Goal: Download file/media

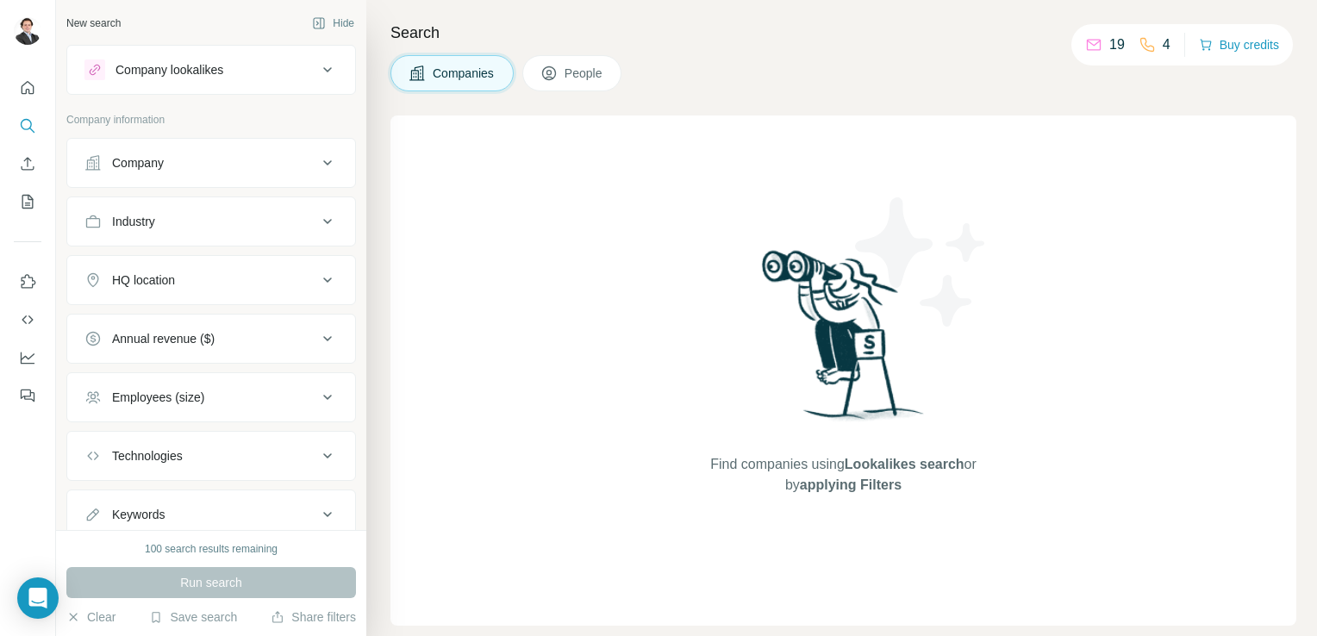
click at [516, 271] on div "Find companies using Lookalikes search or by applying Filters" at bounding box center [843, 371] width 906 height 510
click at [266, 170] on div "Company" at bounding box center [200, 162] width 233 height 17
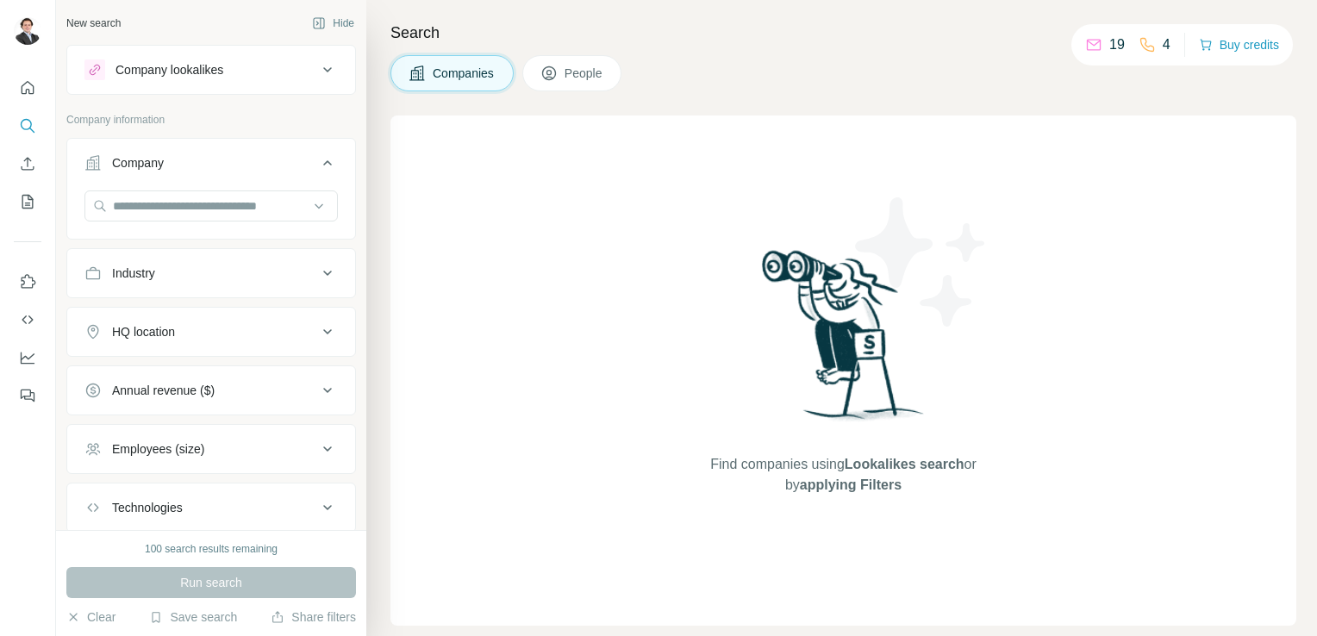
click at [297, 169] on div "Company" at bounding box center [200, 162] width 233 height 17
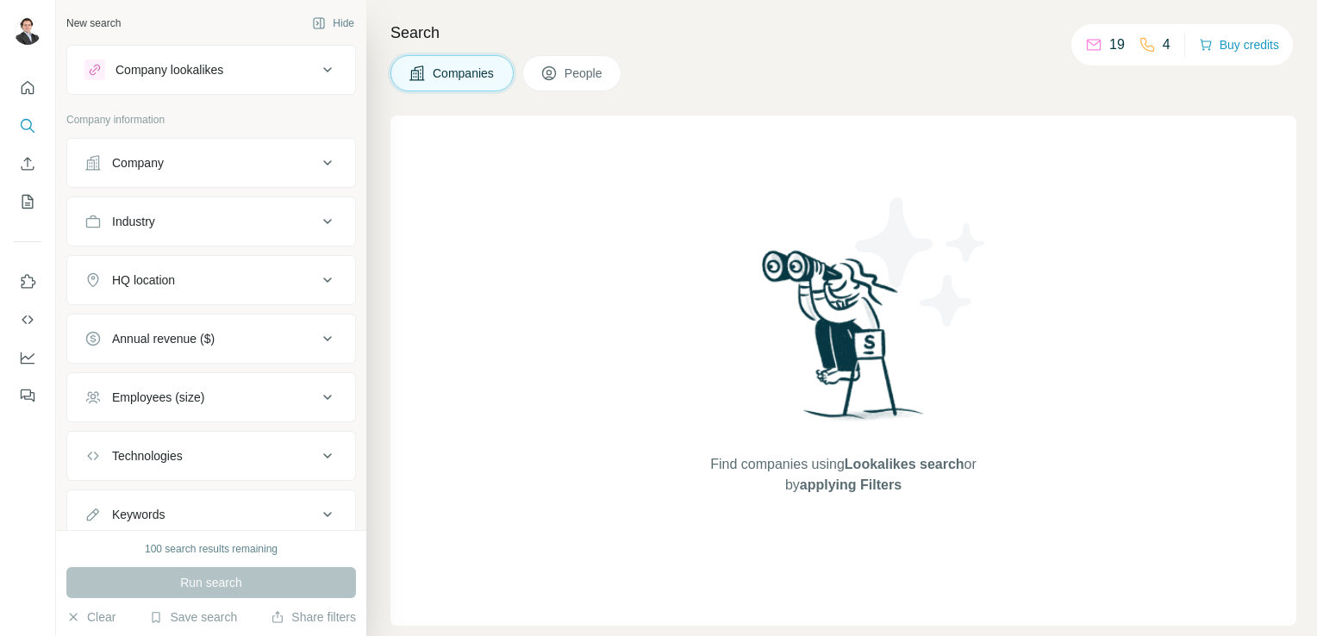
click at [580, 78] on span "People" at bounding box center [585, 73] width 40 height 17
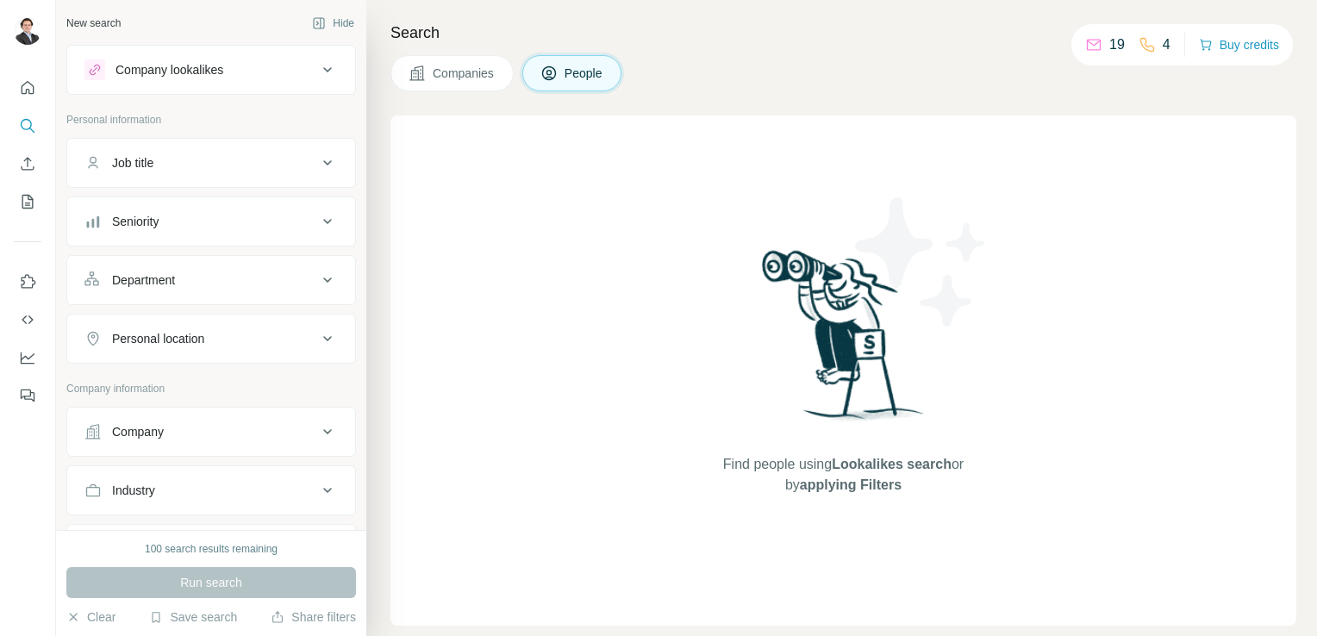
click at [184, 147] on button "Job title" at bounding box center [211, 162] width 288 height 41
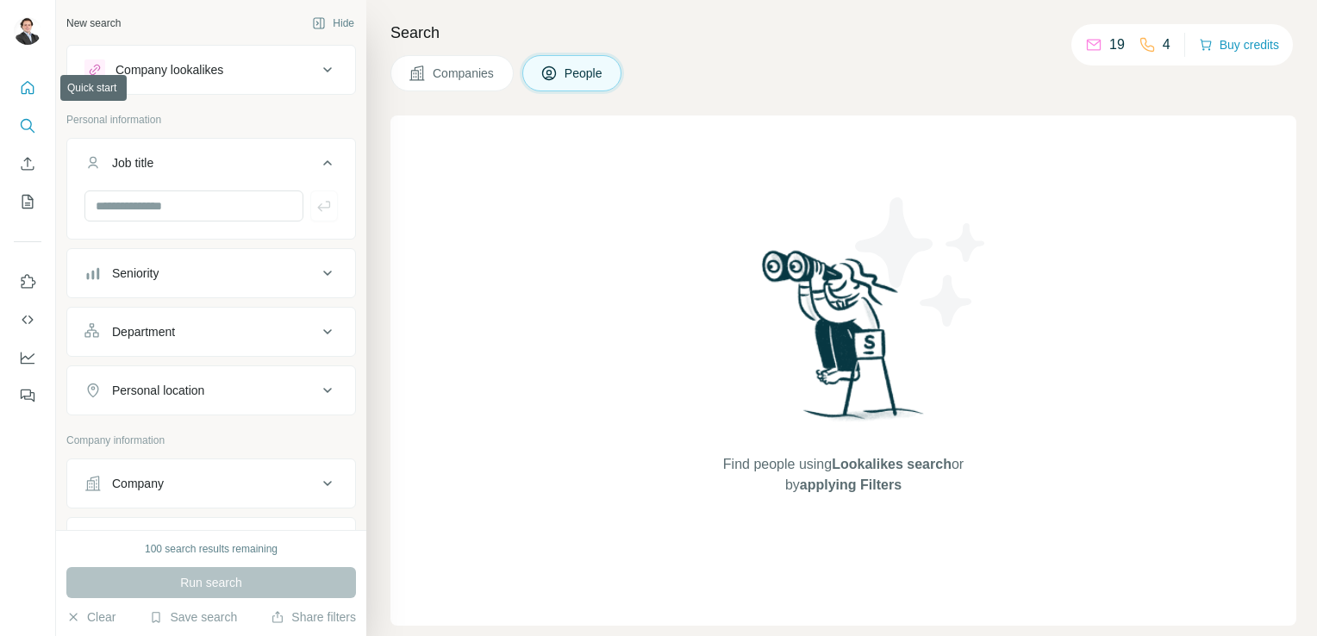
click at [23, 101] on button "Quick start" at bounding box center [28, 87] width 28 height 31
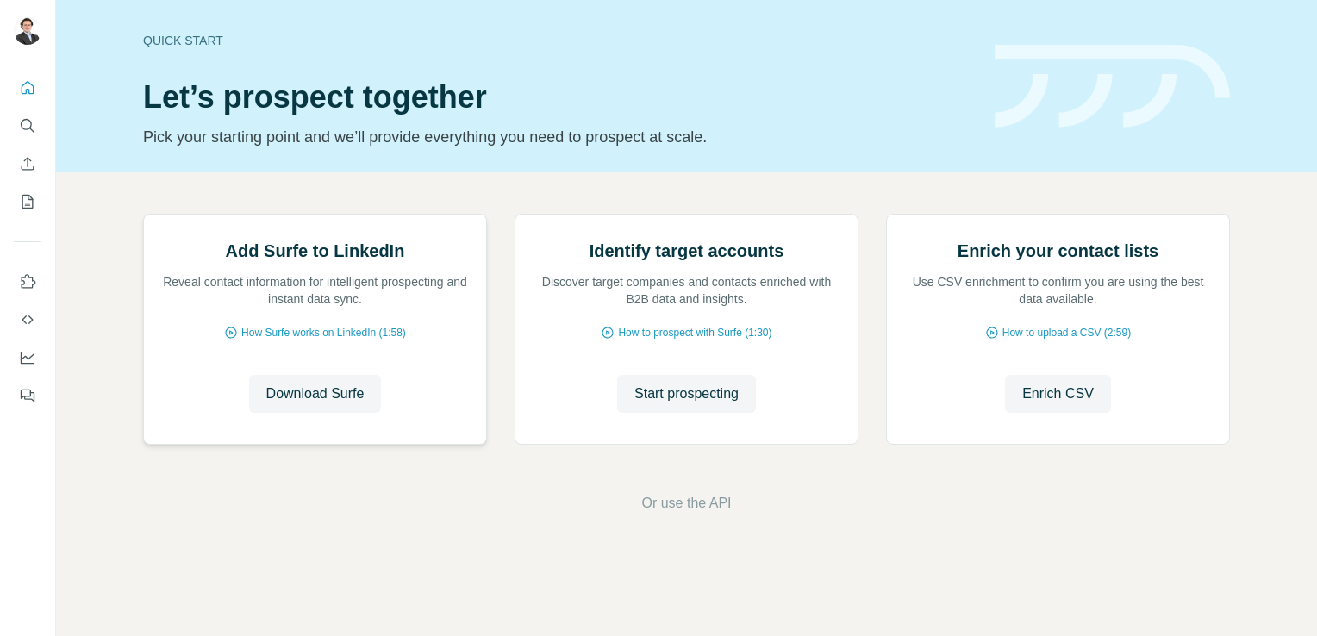
scroll to position [108, 0]
click at [340, 404] on span "Download Surfe" at bounding box center [315, 394] width 98 height 21
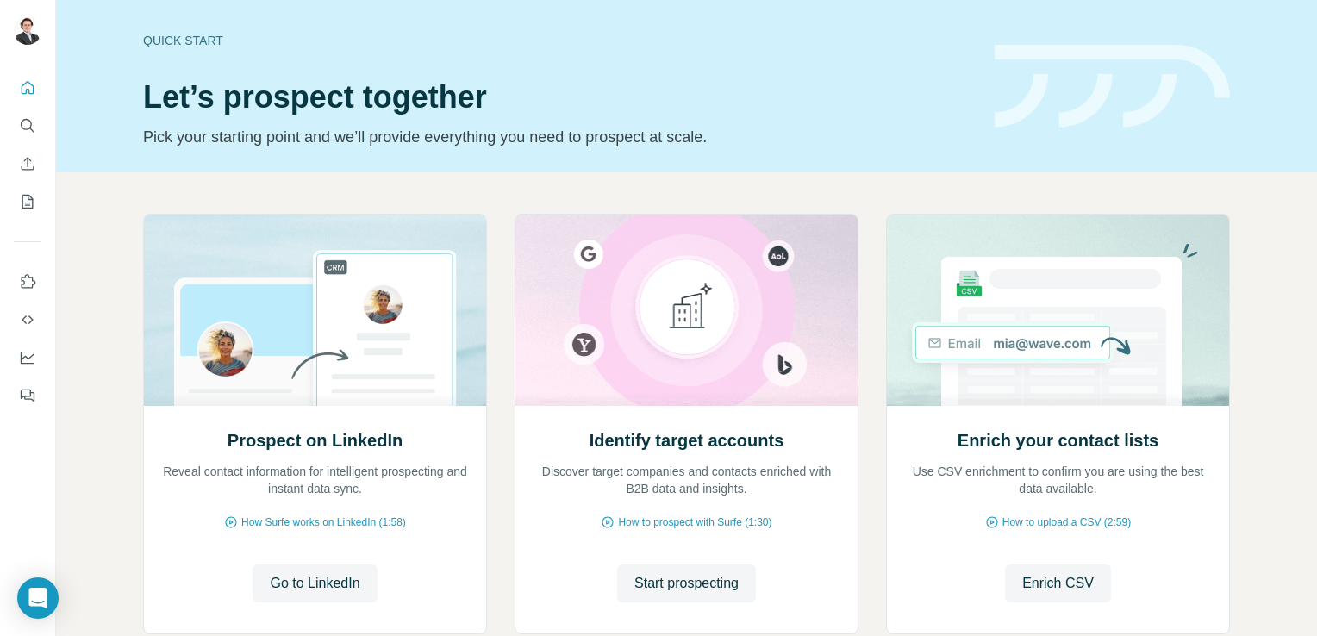
scroll to position [108, 0]
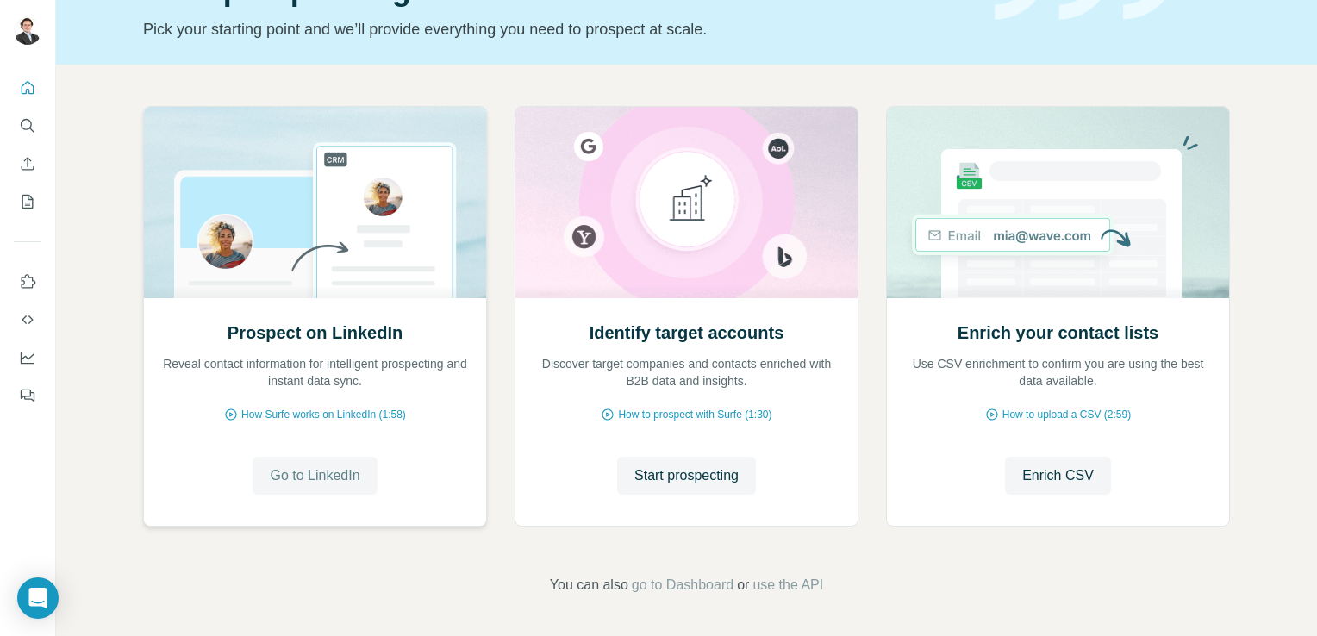
click at [279, 484] on span "Go to LinkedIn" at bounding box center [315, 475] width 90 height 21
